Goal: Communication & Community: Ask a question

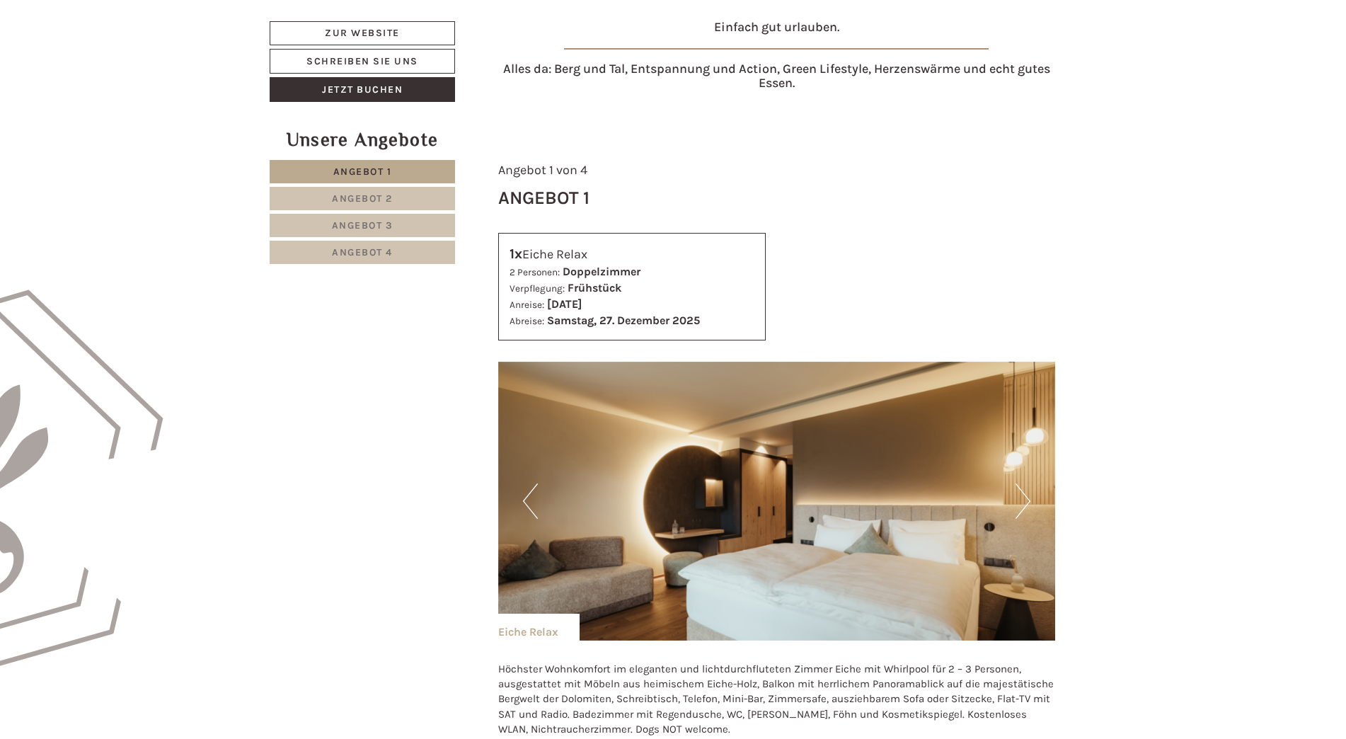
scroll to position [637, 0]
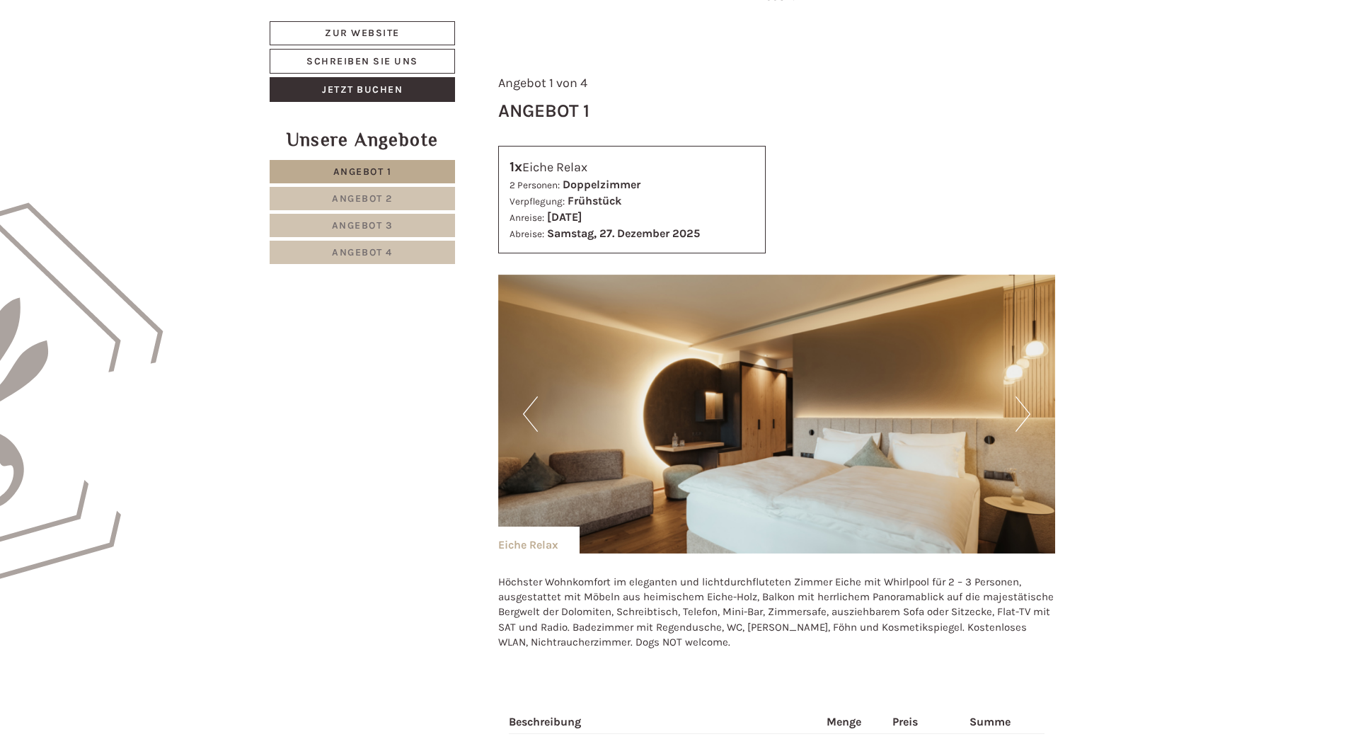
click at [340, 200] on span "Angebot 2" at bounding box center [362, 198] width 61 height 12
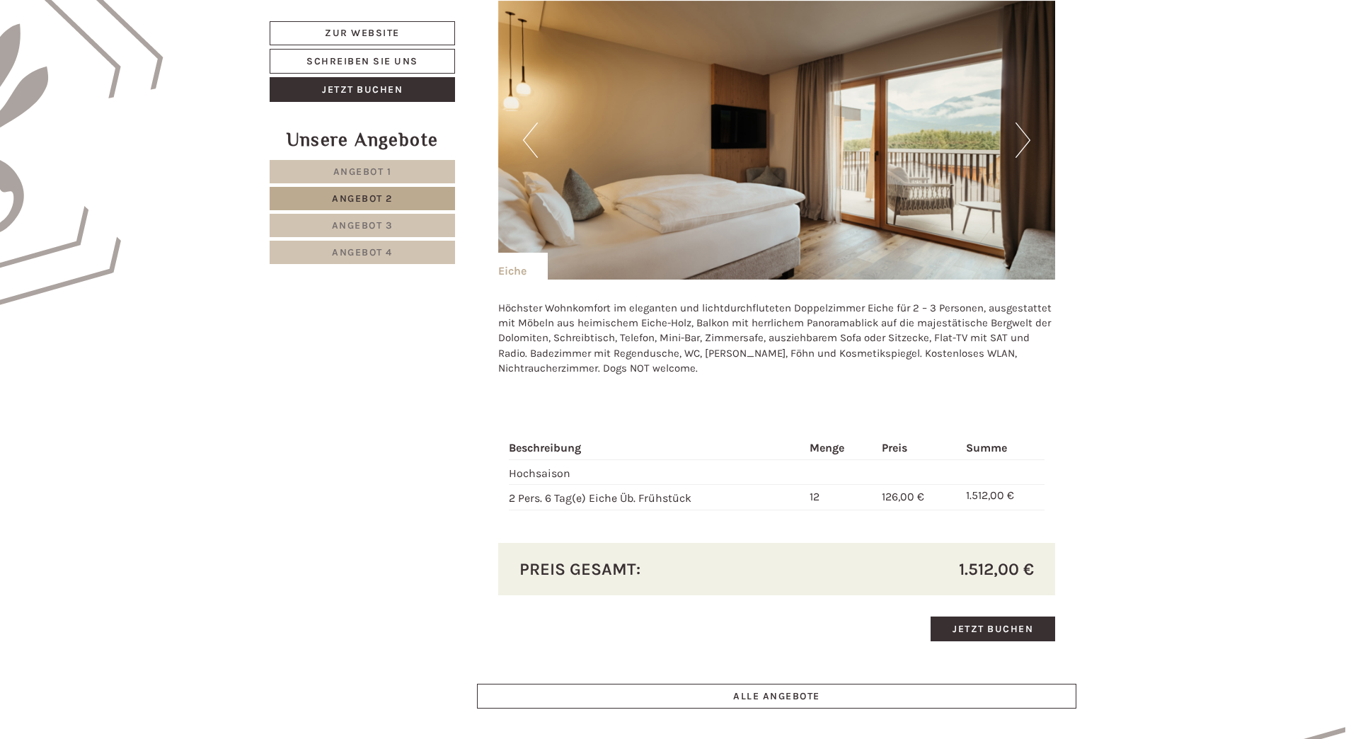
scroll to position [1044, 0]
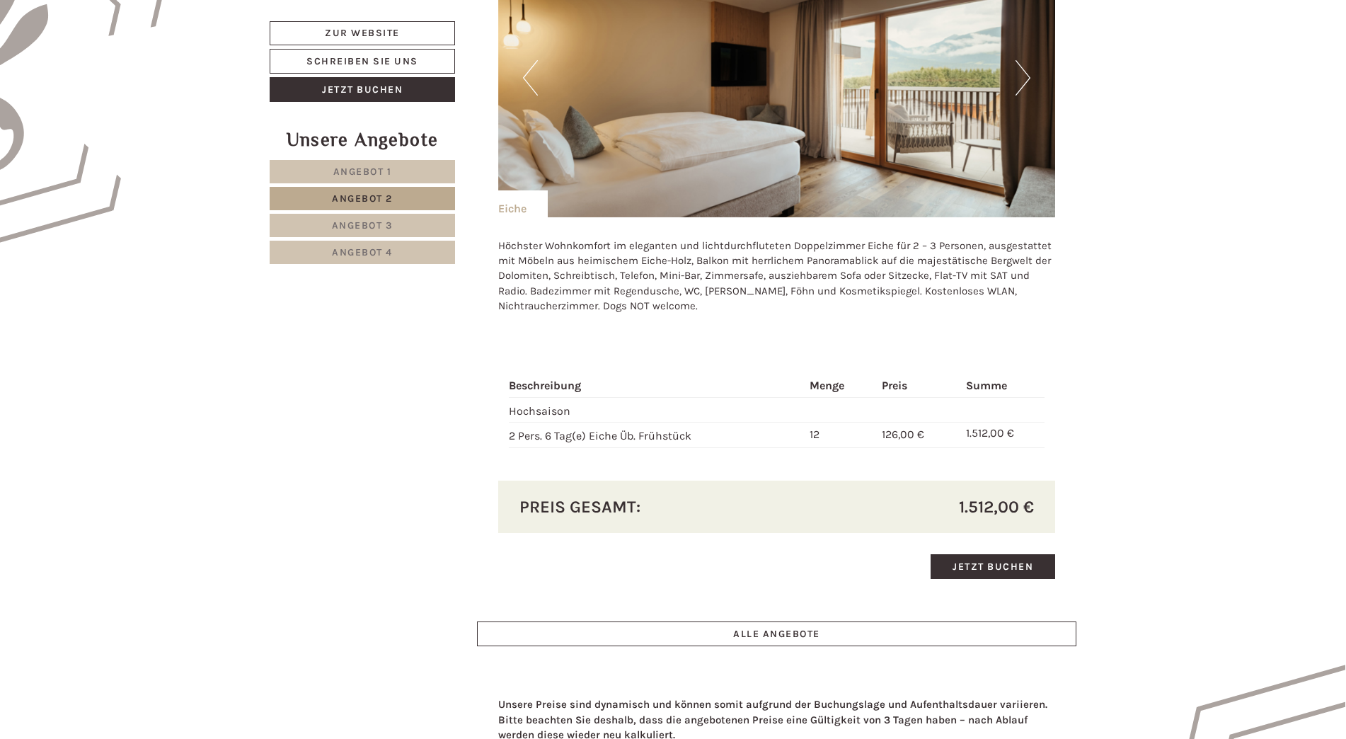
click at [357, 219] on link "Angebot 3" at bounding box center [362, 225] width 185 height 23
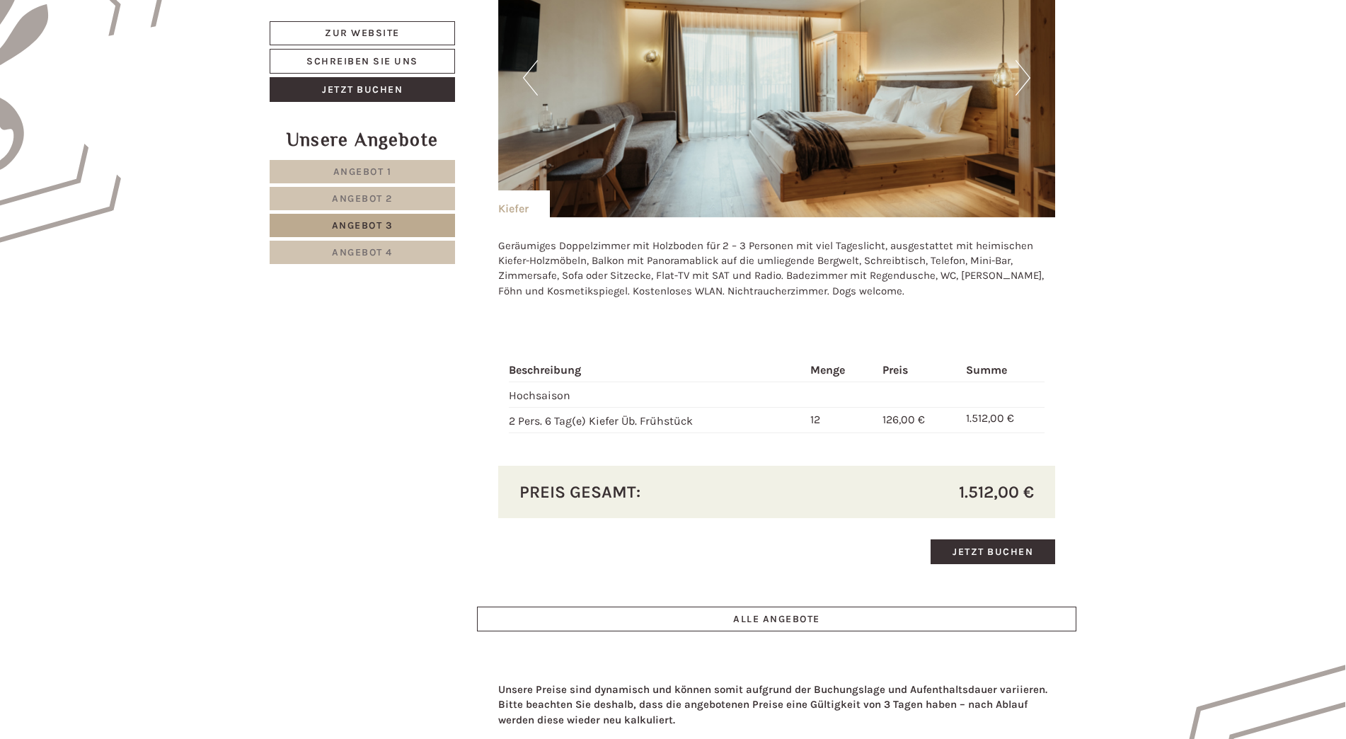
click at [347, 253] on span "Angebot 4" at bounding box center [362, 252] width 61 height 12
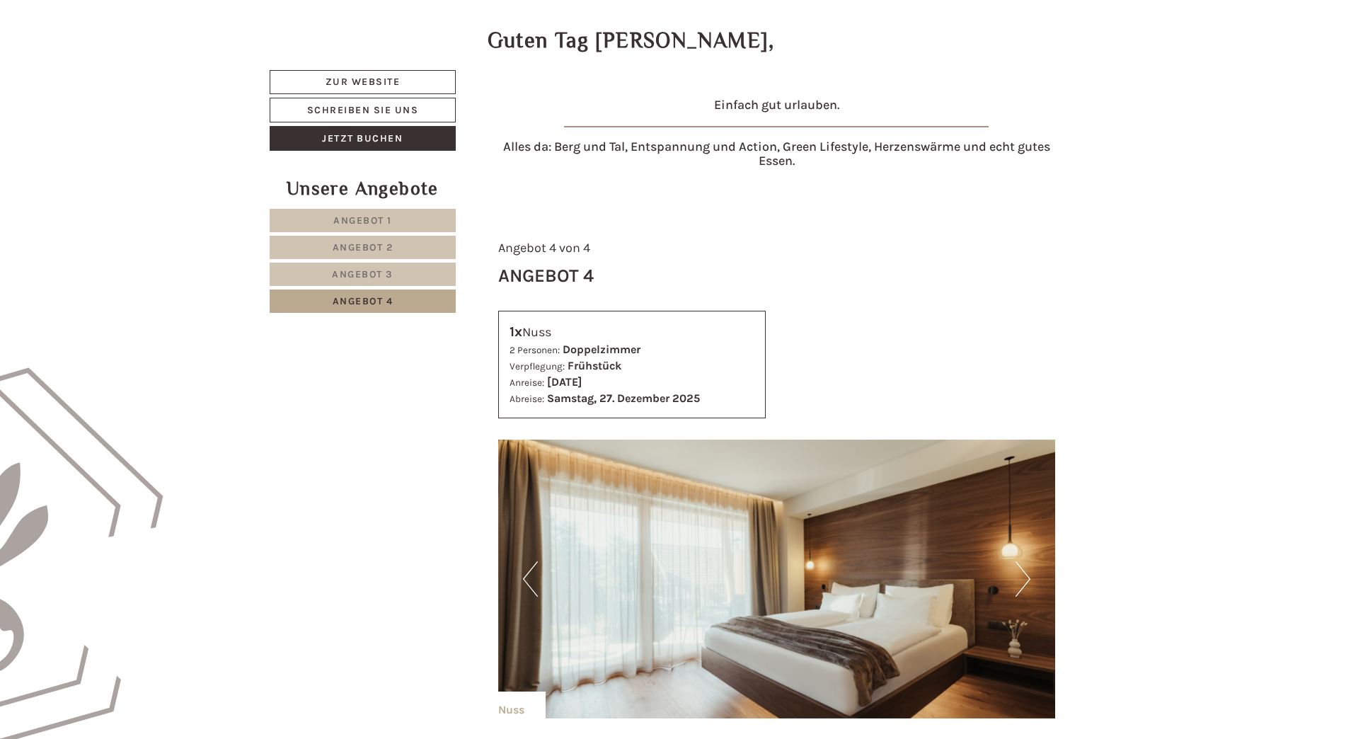
scroll to position [548, 0]
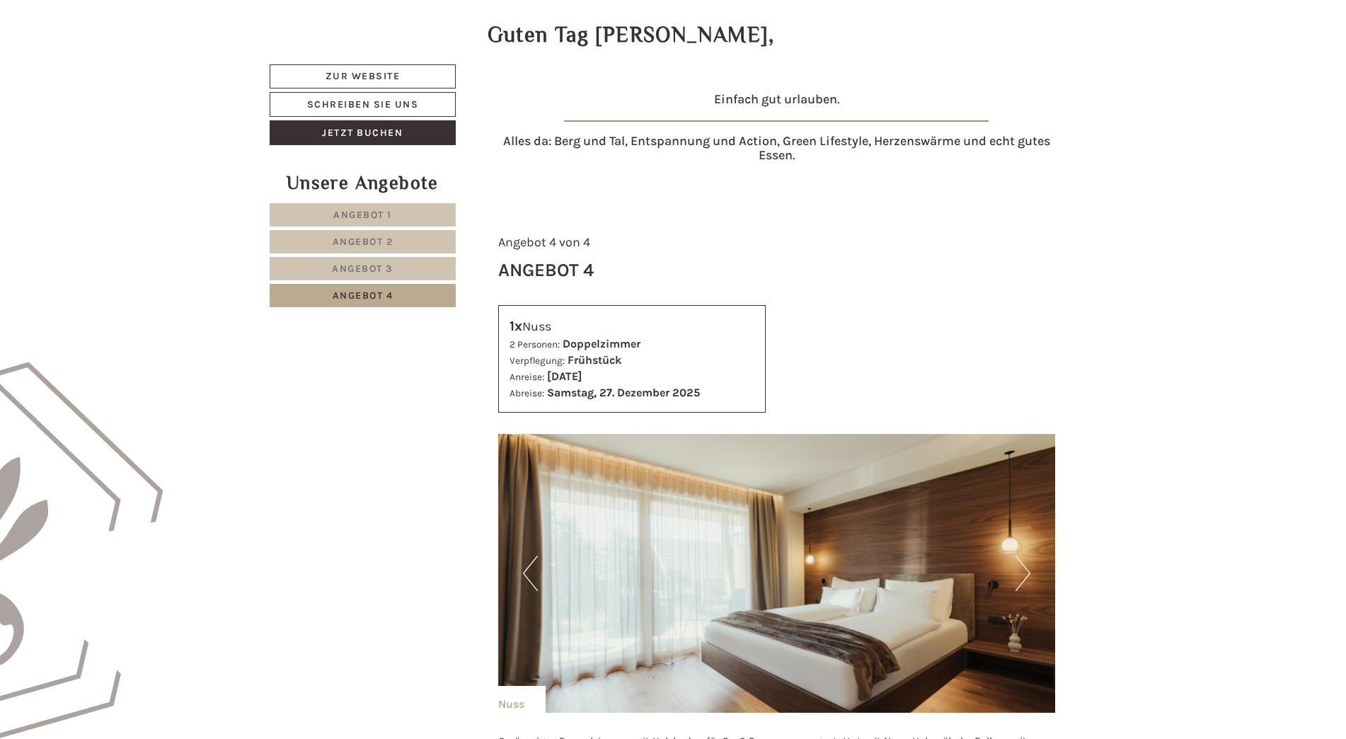
click at [380, 213] on span "Angebot 1" at bounding box center [362, 215] width 59 height 12
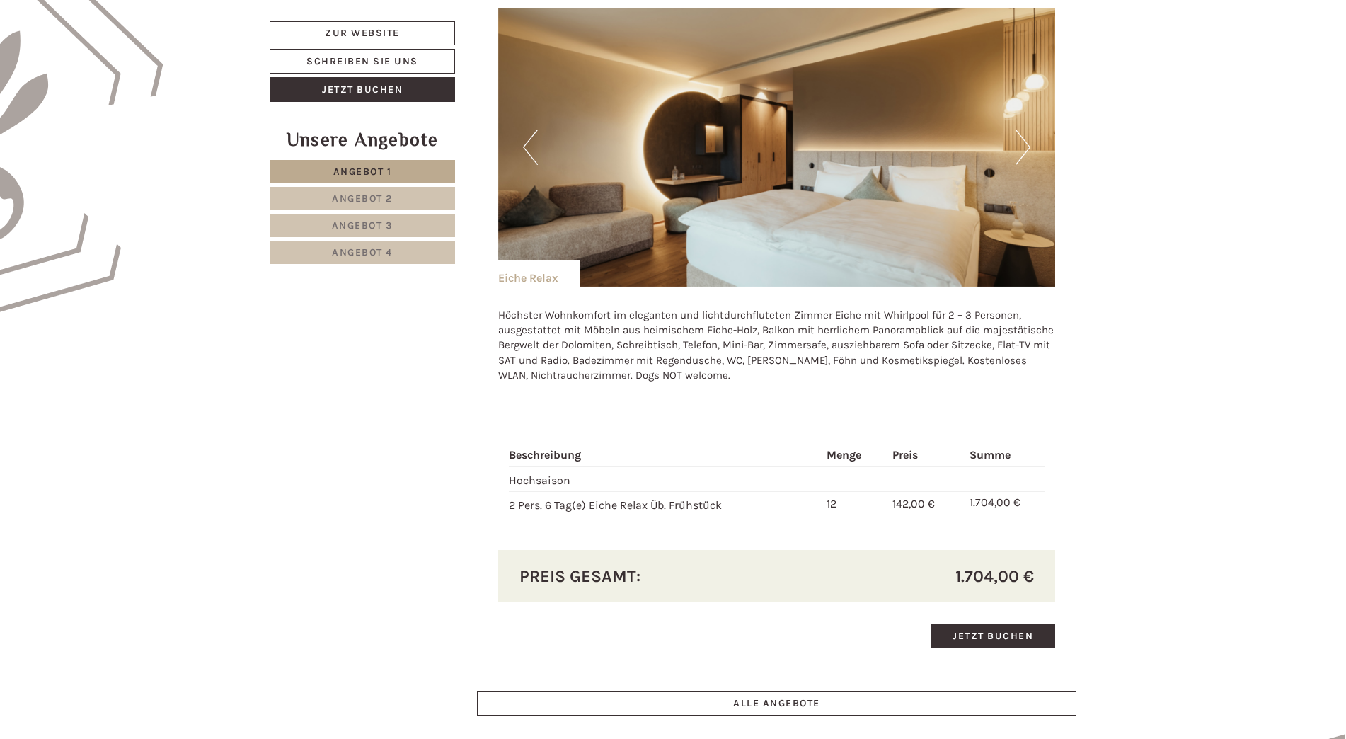
scroll to position [973, 0]
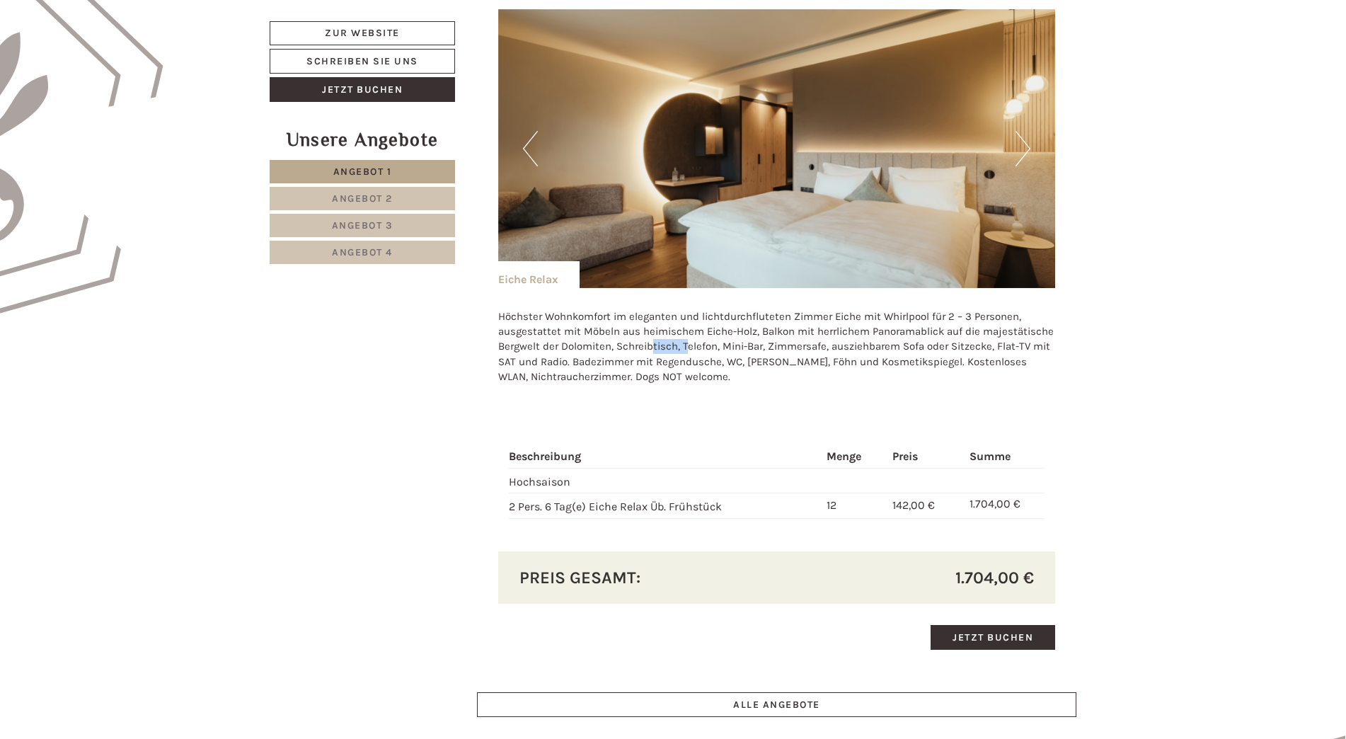
drag, startPoint x: 654, startPoint y: 345, endPoint x: 686, endPoint y: 345, distance: 32.6
click at [686, 345] on p "Höchster Wohnkomfort im eleganten und lichtdurchfluteten Zimmer Eiche mit Whirl…" at bounding box center [777, 347] width 558 height 76
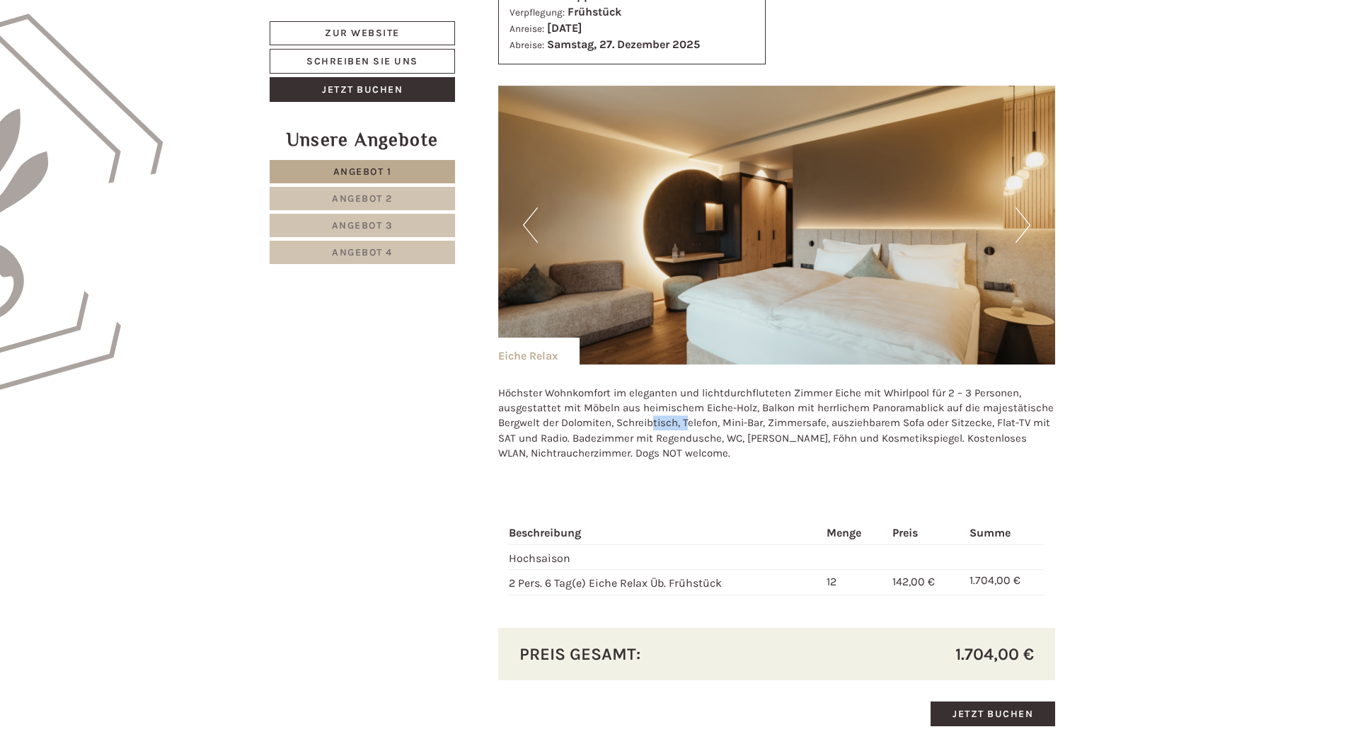
scroll to position [902, 0]
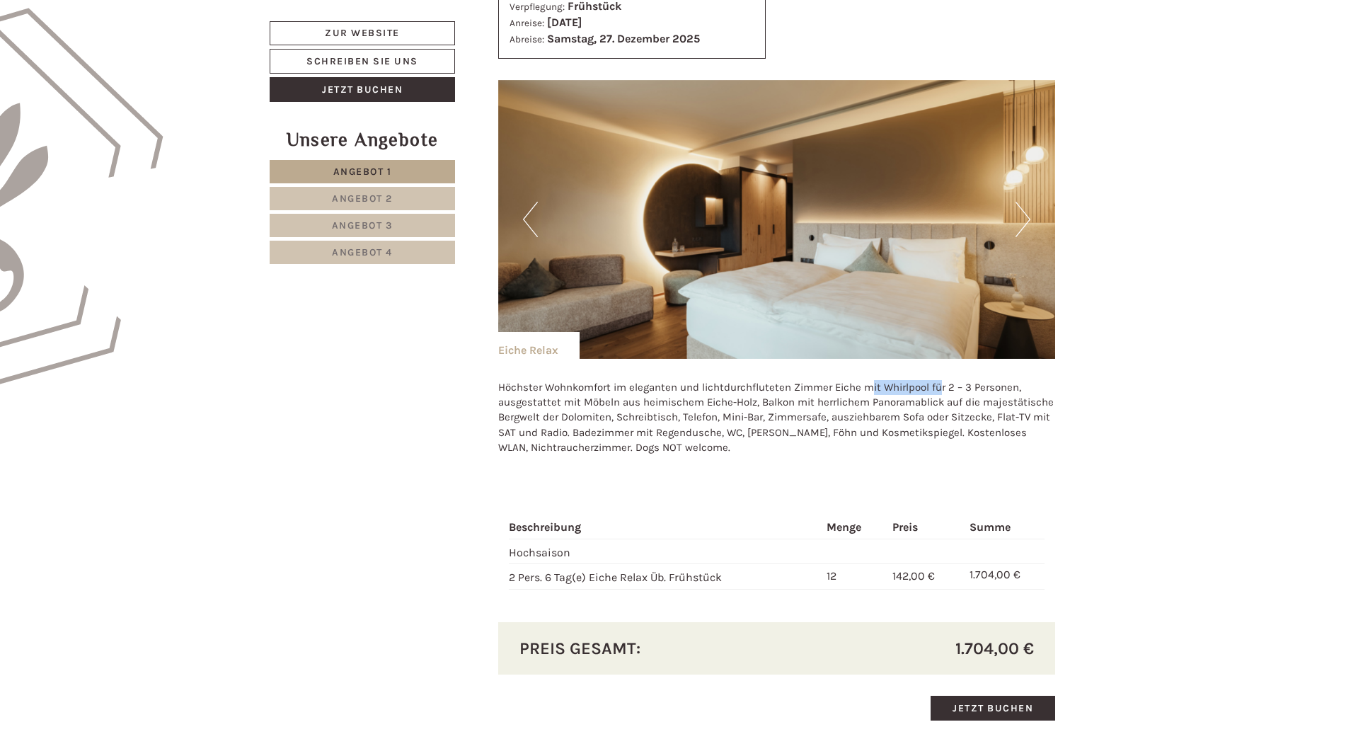
drag, startPoint x: 873, startPoint y: 385, endPoint x: 942, endPoint y: 384, distance: 68.6
click at [942, 384] on p "Höchster Wohnkomfort im eleganten und lichtdurchfluteten Zimmer Eiche mit Whirl…" at bounding box center [777, 418] width 558 height 76
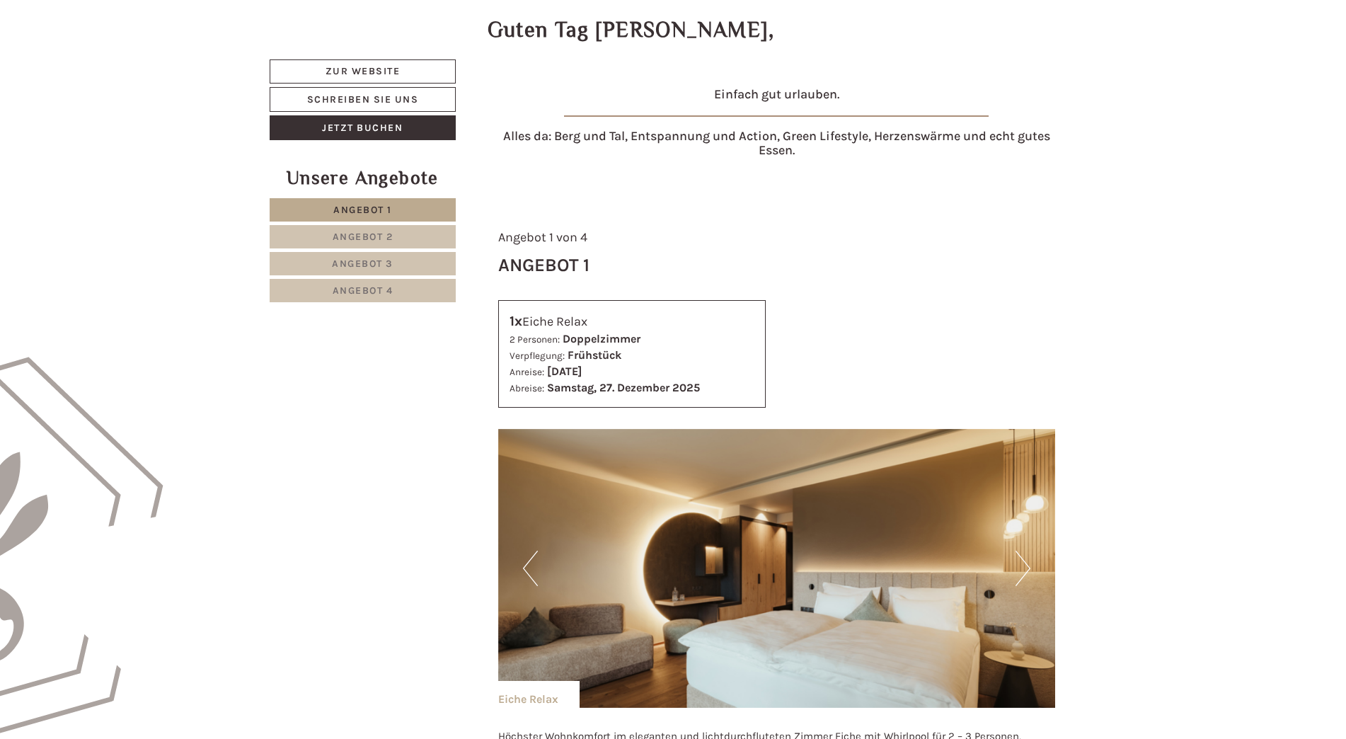
scroll to position [548, 0]
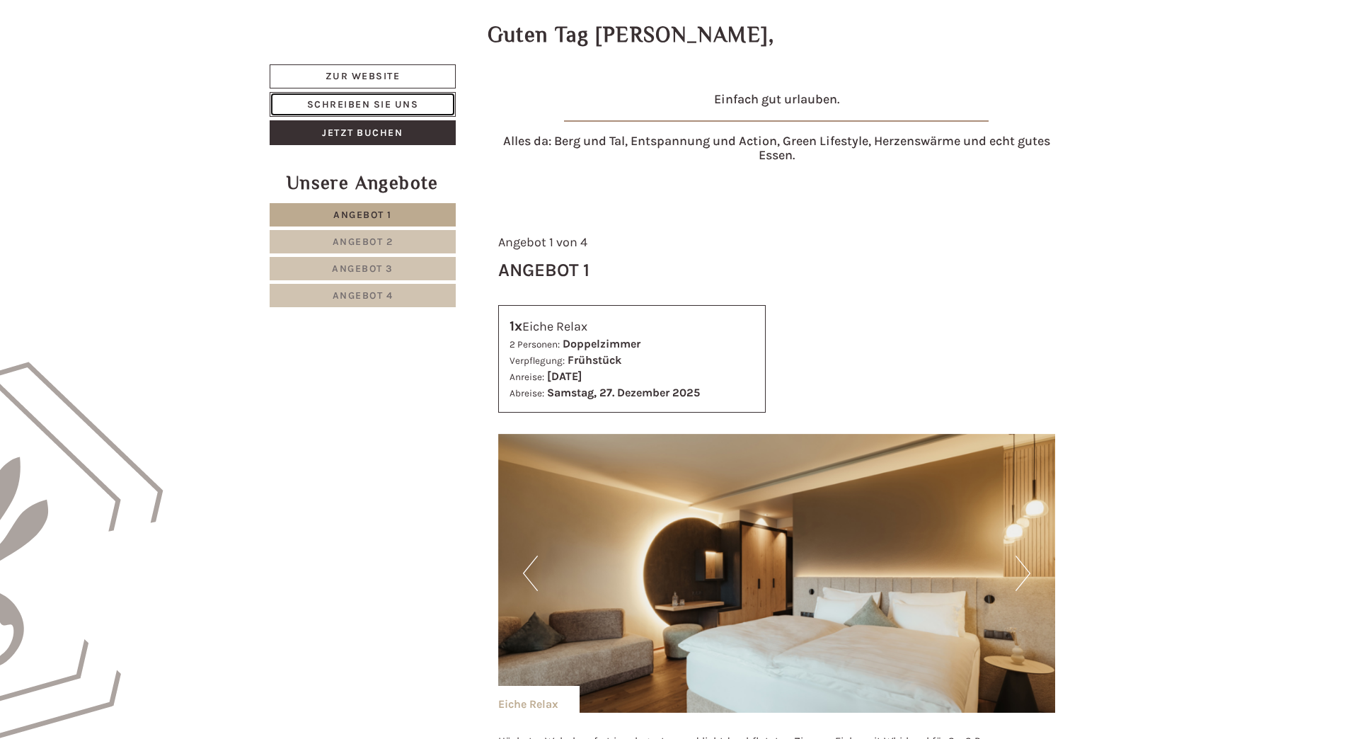
click at [371, 105] on link "Schreiben Sie uns" at bounding box center [363, 104] width 186 height 25
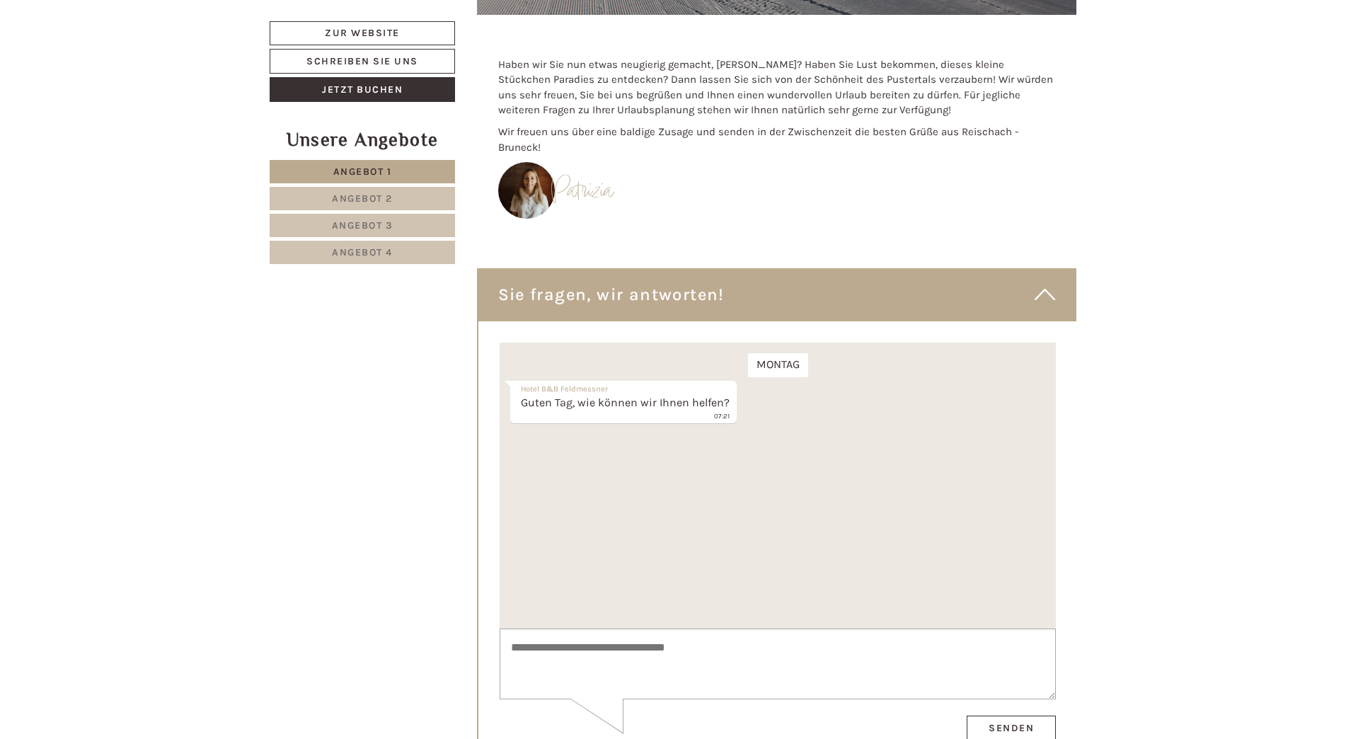
scroll to position [5279, 0]
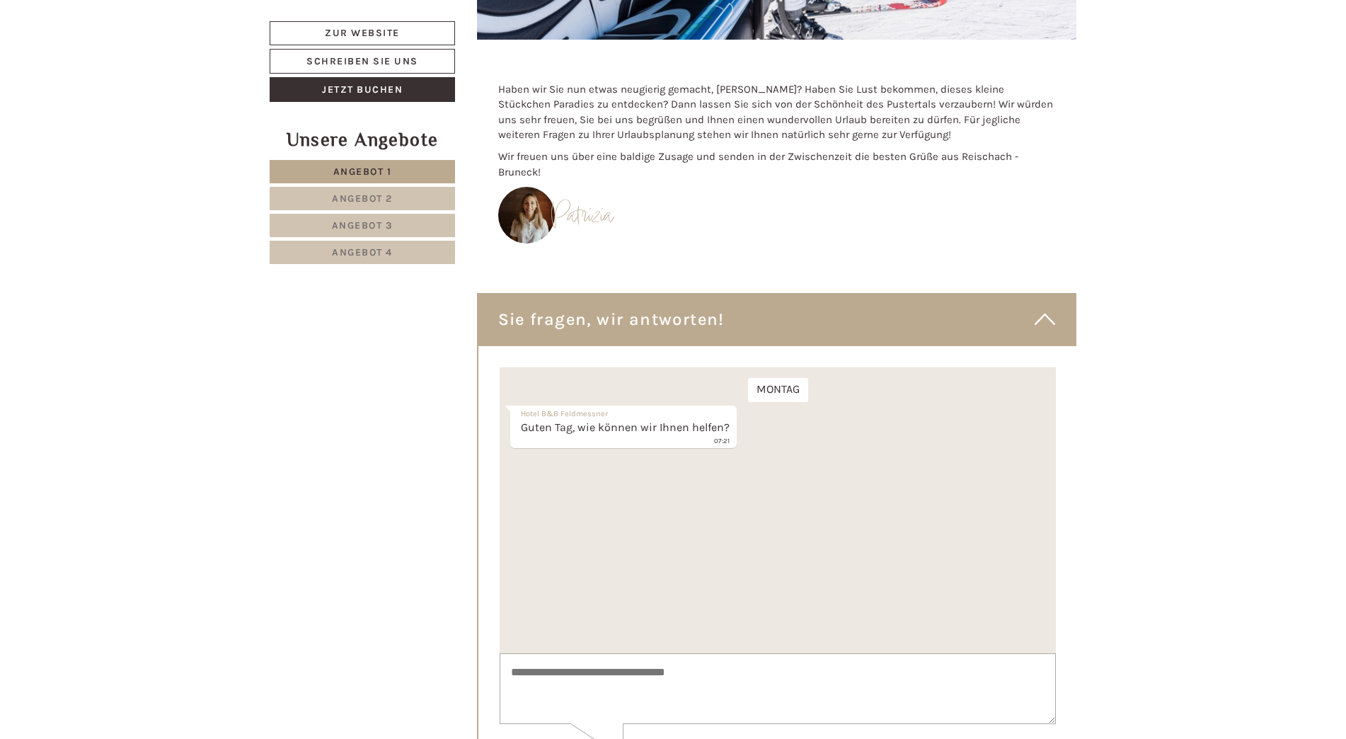
click at [622, 510] on div "Montag Hotel B&B Feldmessner Guten Tag, wie können wir Ihnen helfen? 07:21" at bounding box center [777, 510] width 556 height 286
click at [757, 454] on div "Montag Hotel B&B Feldmessner Guten Tag, wie können wir Ihnen helfen? 07:21" at bounding box center [777, 510] width 556 height 286
drag, startPoint x: 645, startPoint y: 566, endPoint x: 624, endPoint y: 641, distance: 77.8
click at [636, 587] on div "Montag Hotel B&B Feldmessner Guten Tag, wie können wir Ihnen helfen? 07:21" at bounding box center [777, 510] width 556 height 286
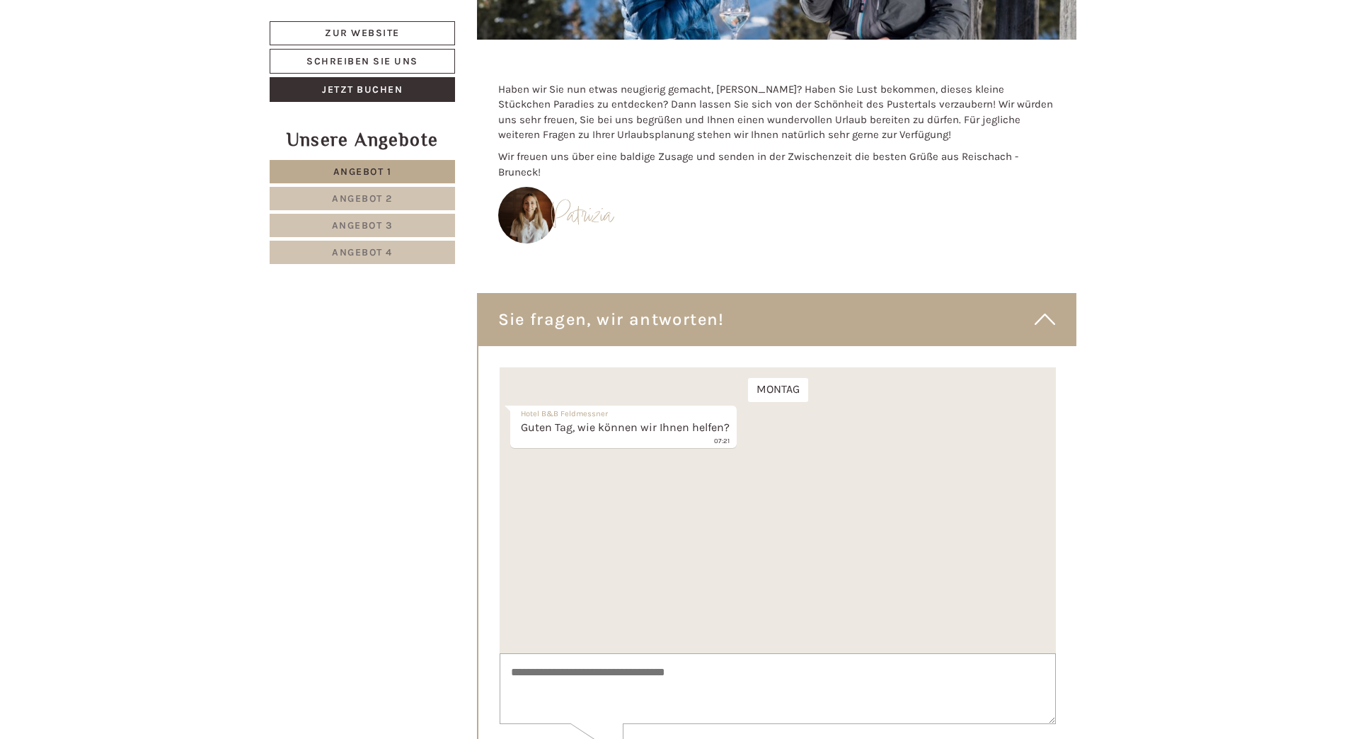
click at [605, 671] on textarea at bounding box center [777, 687] width 556 height 71
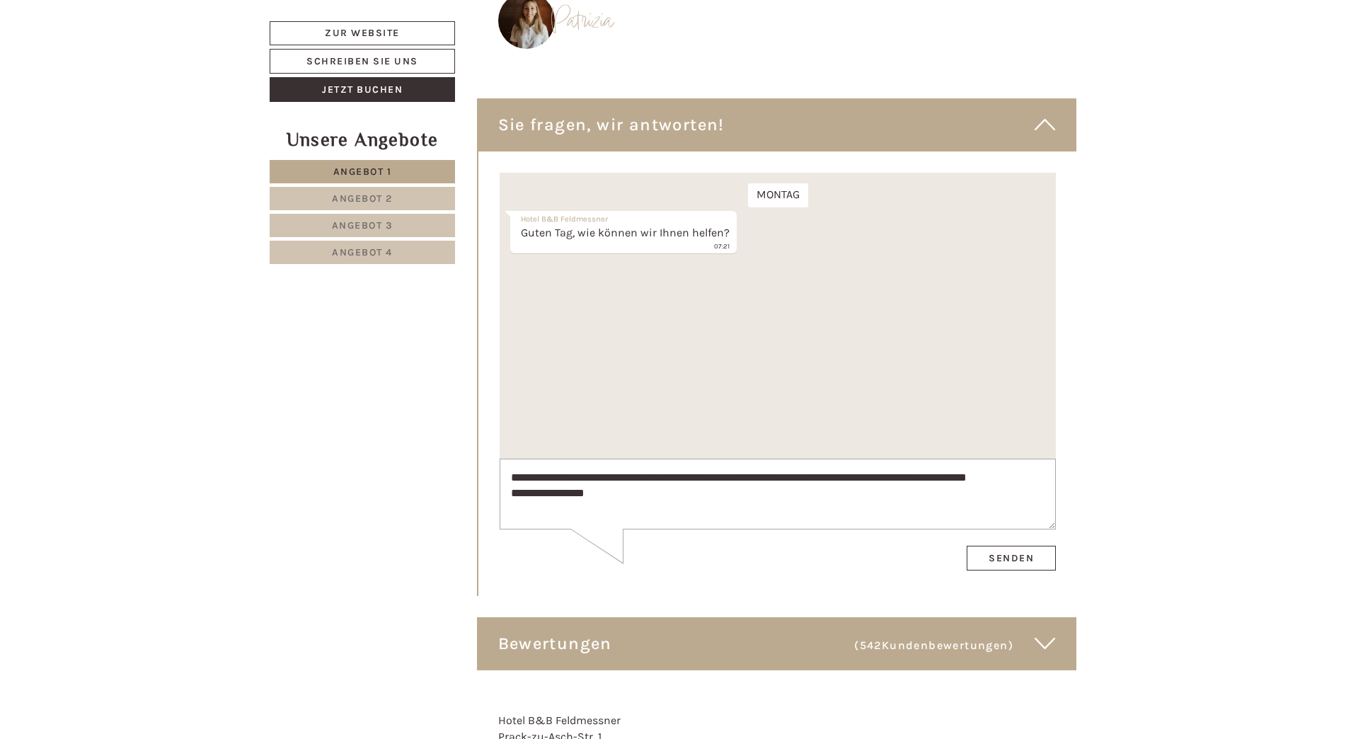
scroll to position [5462, 0]
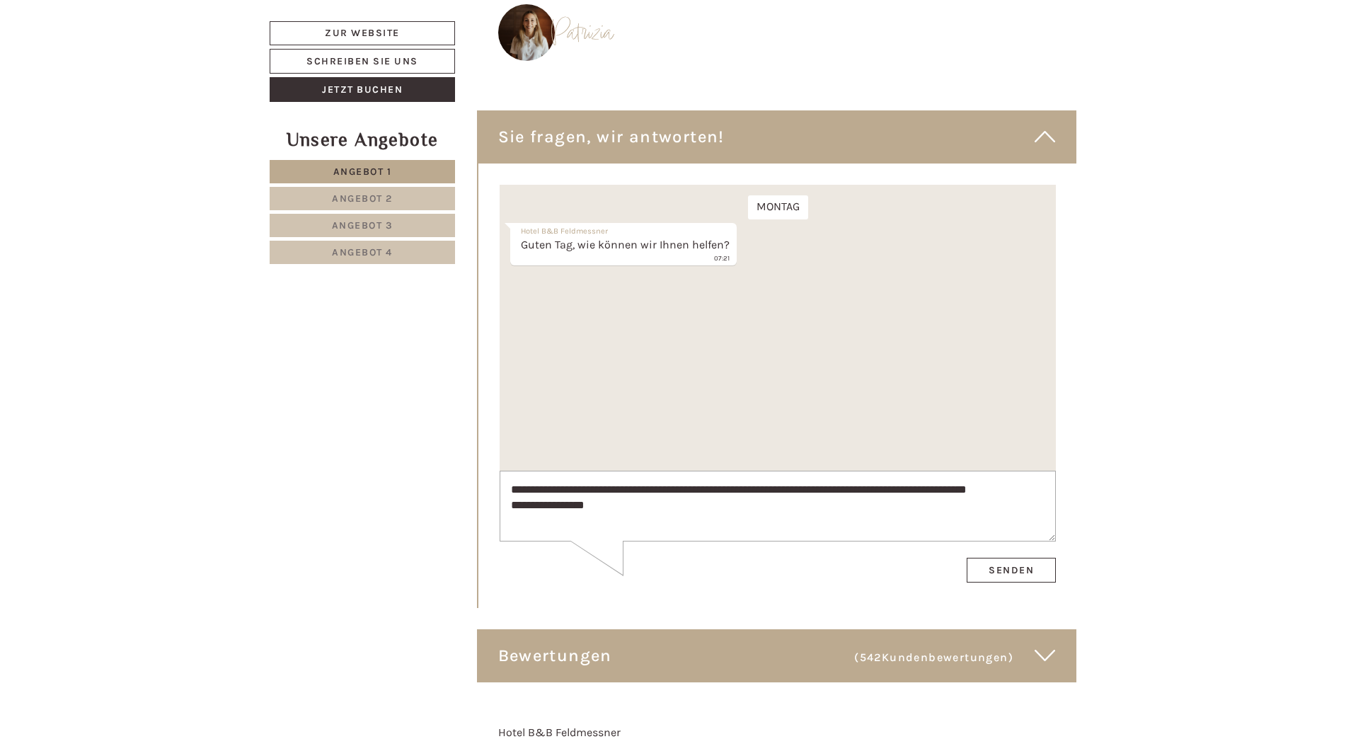
type textarea "**********"
click at [1005, 567] on button "Senden" at bounding box center [1010, 569] width 89 height 25
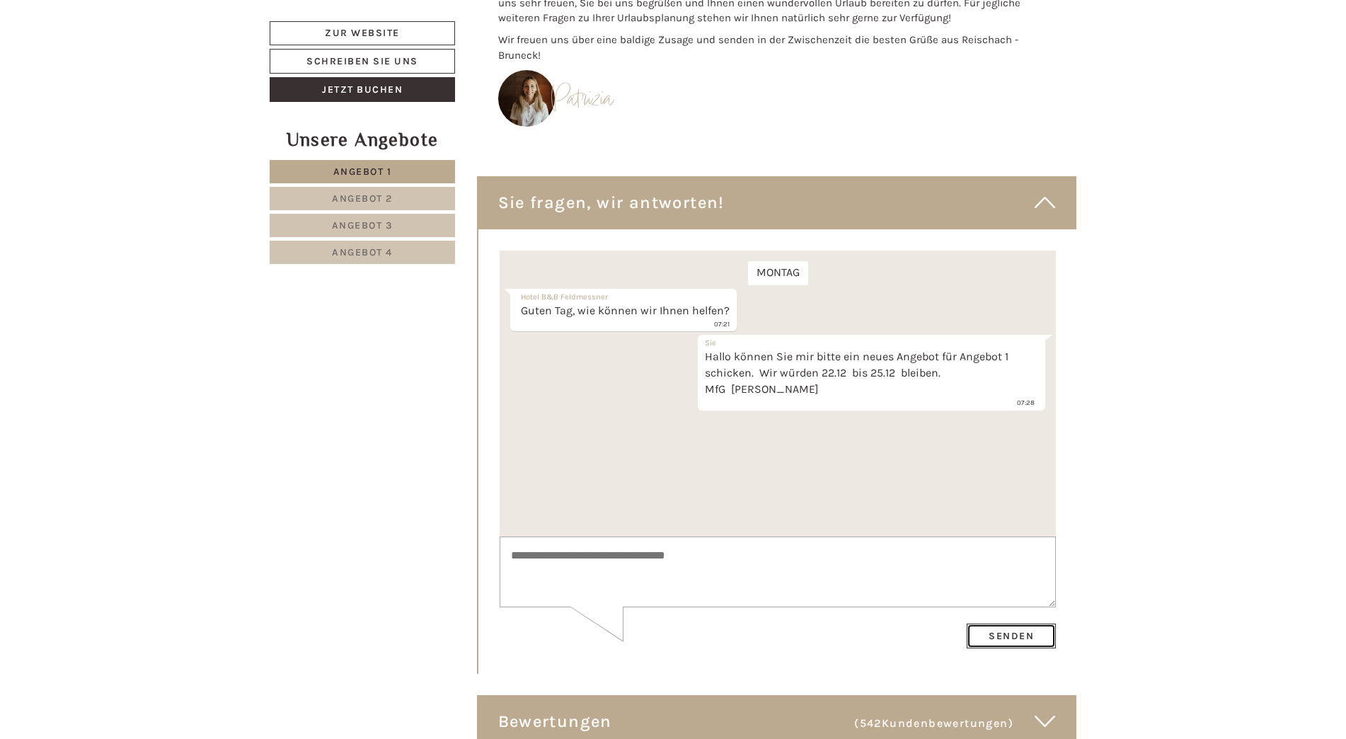
scroll to position [5391, 0]
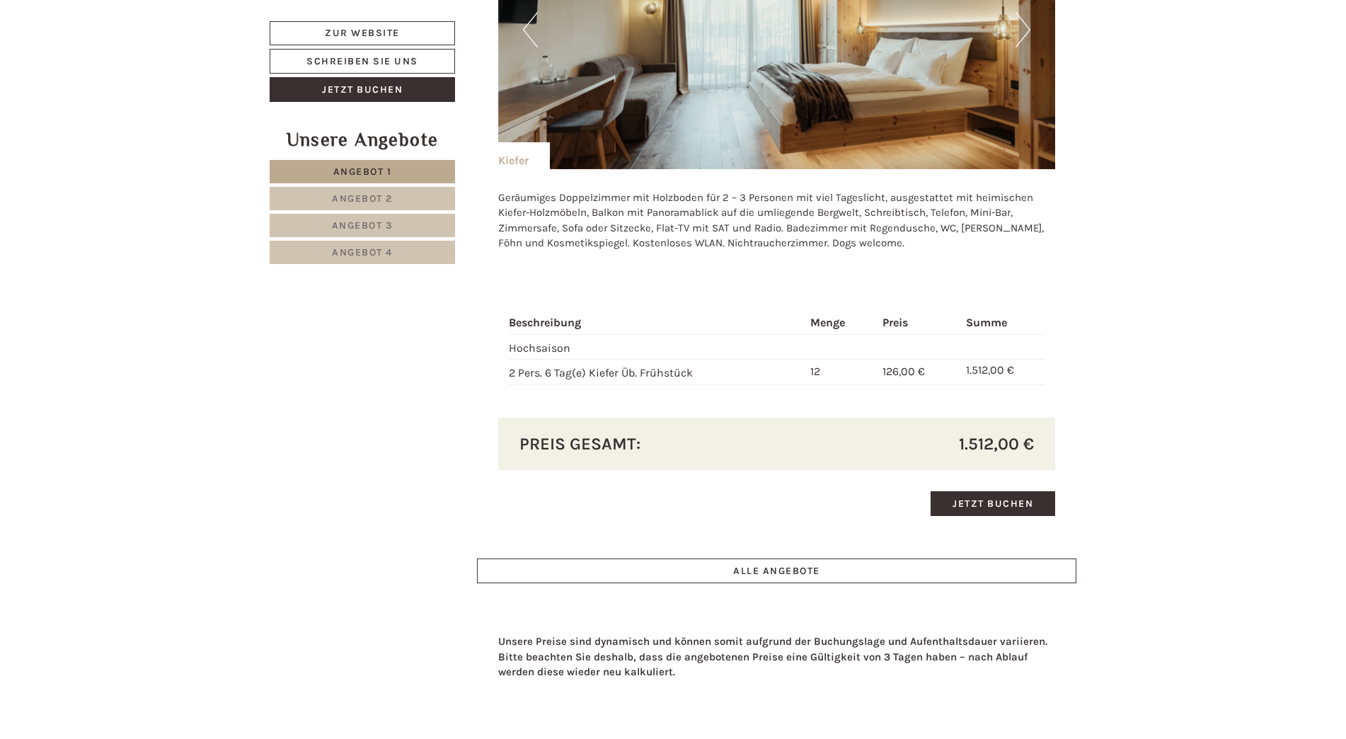
scroll to position [2477, 0]
